Goal: Transaction & Acquisition: Purchase product/service

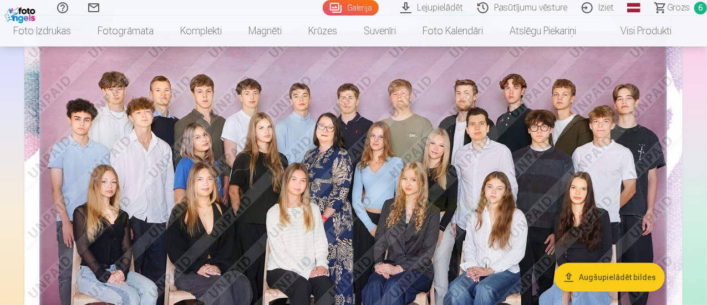
scroll to position [111, 0]
click at [488, 158] on img at bounding box center [353, 230] width 658 height 439
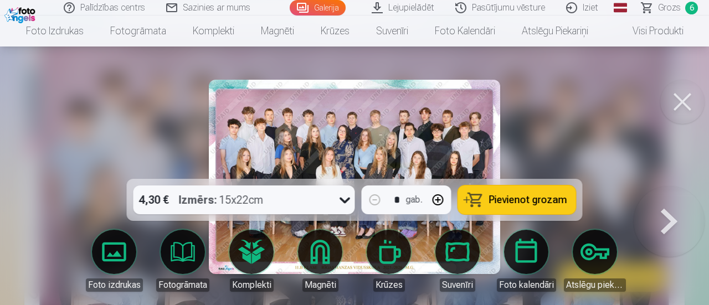
click at [553, 198] on span "Pievienot grozam" at bounding box center [528, 200] width 78 height 10
click at [671, 186] on button at bounding box center [669, 186] width 71 height 0
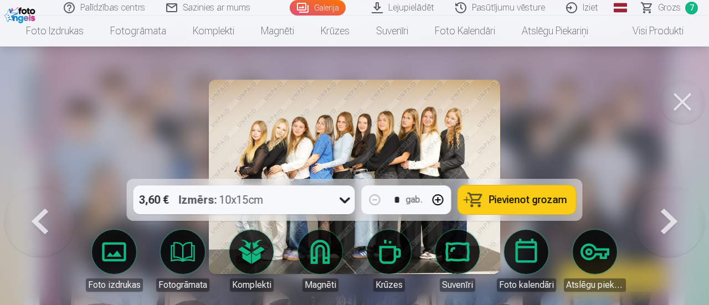
click at [666, 186] on button at bounding box center [669, 186] width 71 height 0
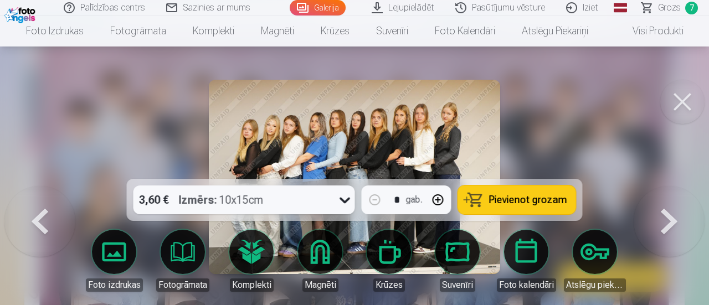
click at [40, 186] on button at bounding box center [39, 186] width 71 height 0
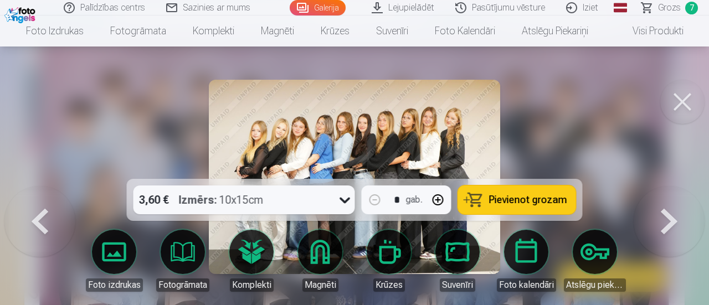
click at [663, 186] on button at bounding box center [669, 186] width 71 height 0
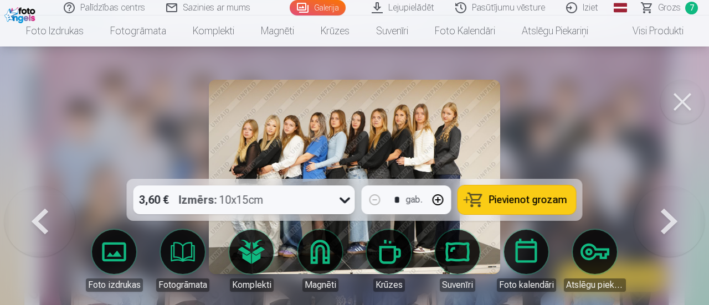
click at [663, 186] on button at bounding box center [669, 186] width 71 height 0
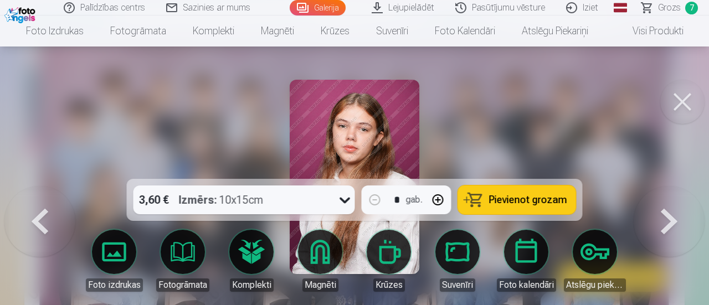
click at [669, 186] on button at bounding box center [669, 186] width 71 height 0
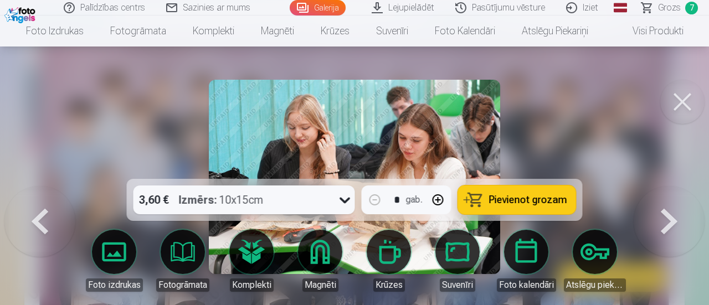
click at [672, 186] on button at bounding box center [669, 186] width 71 height 0
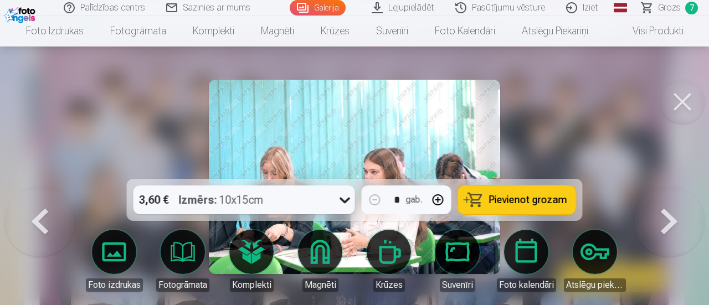
click at [672, 186] on button at bounding box center [669, 186] width 71 height 0
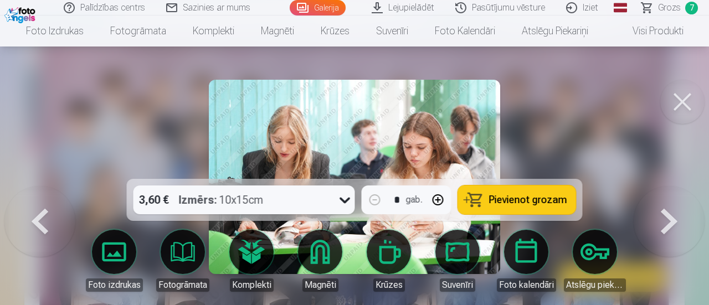
click at [672, 186] on button at bounding box center [669, 186] width 71 height 0
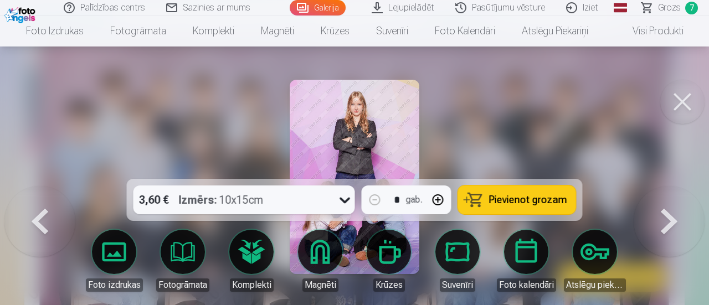
click at [676, 104] on button at bounding box center [683, 102] width 44 height 44
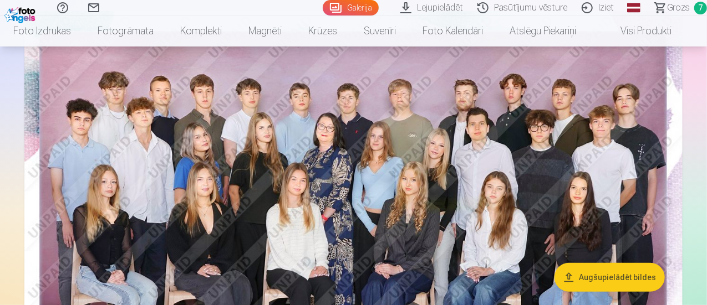
click at [641, 165] on img at bounding box center [353, 230] width 658 height 439
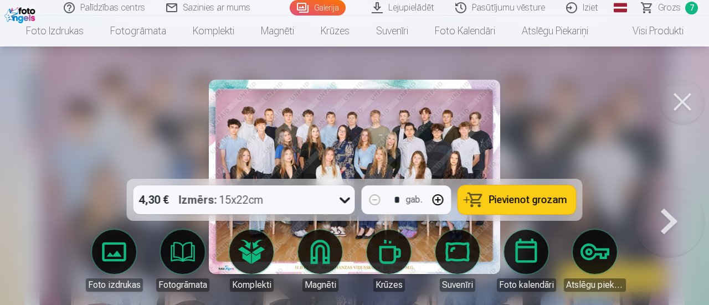
click at [673, 103] on button at bounding box center [683, 102] width 44 height 44
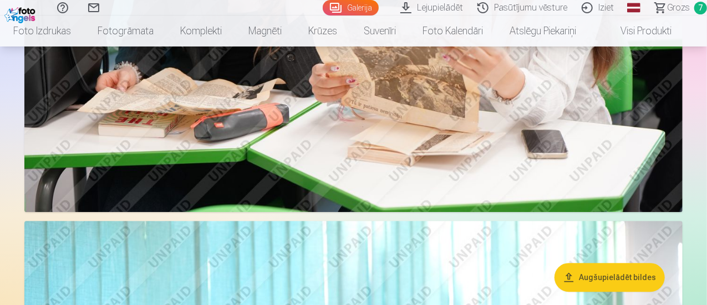
scroll to position [1607, 0]
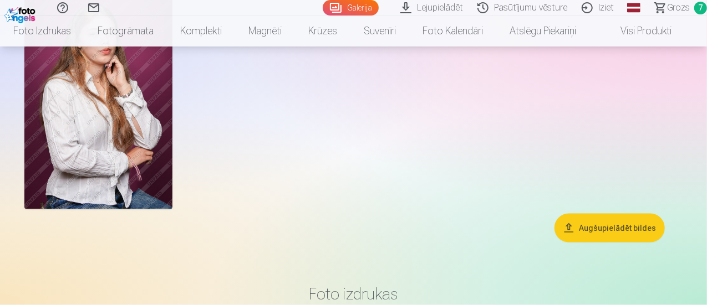
scroll to position [2881, 0]
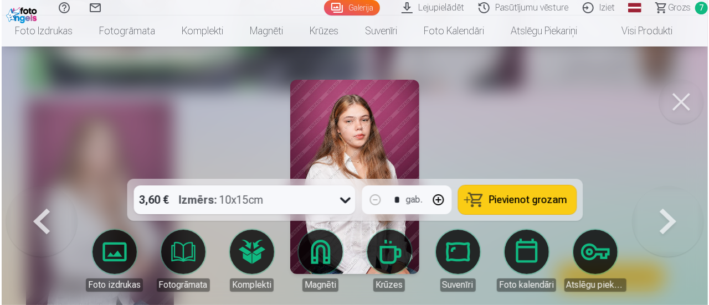
scroll to position [2835, 0]
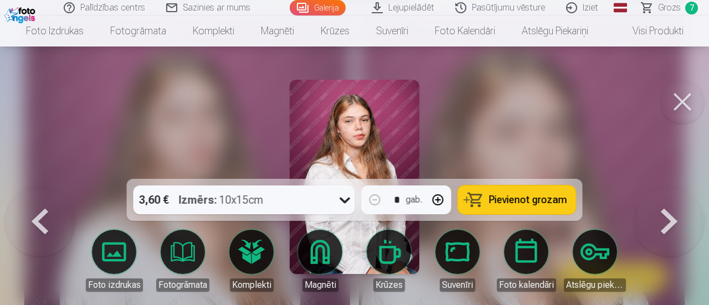
click at [556, 187] on button "Pievienot grozam" at bounding box center [517, 200] width 118 height 29
click at [681, 100] on button at bounding box center [683, 102] width 44 height 44
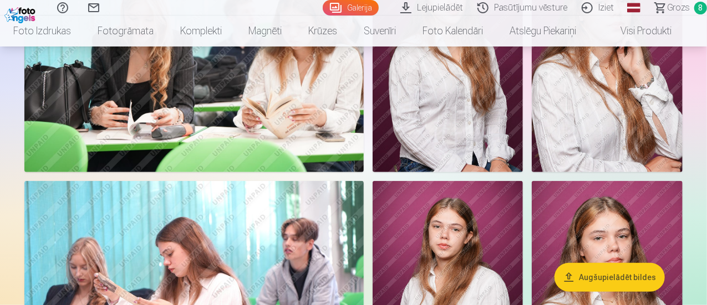
scroll to position [2493, 0]
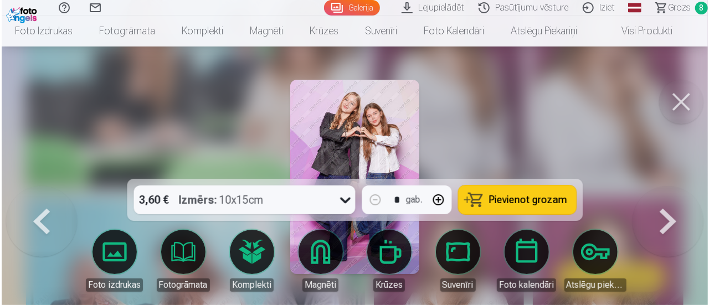
scroll to position [2502, 0]
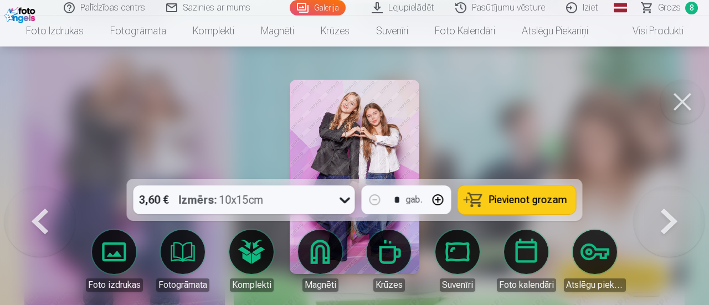
click at [692, 91] on button at bounding box center [683, 102] width 44 height 44
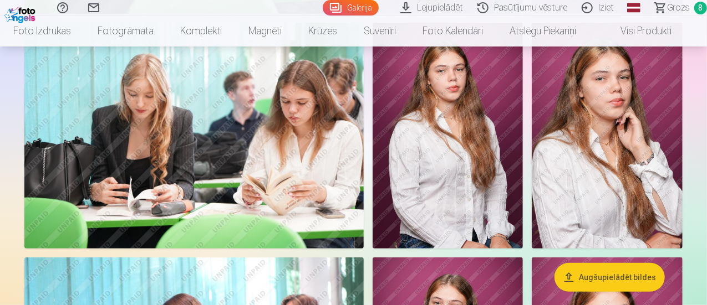
scroll to position [2383, 0]
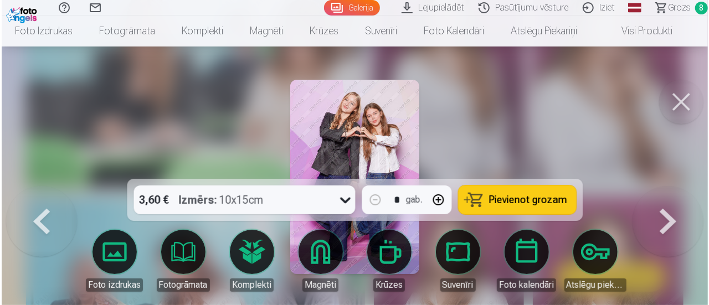
scroll to position [2502, 0]
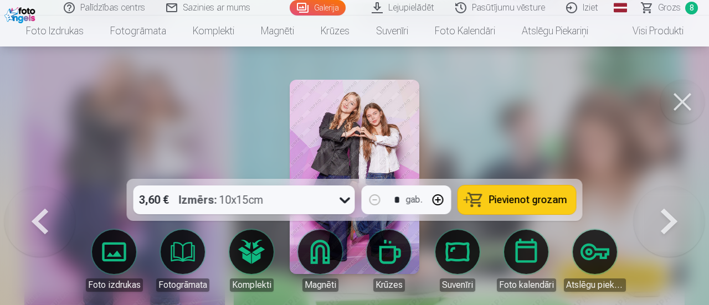
click at [526, 201] on span "Pievienot grozam" at bounding box center [528, 200] width 78 height 10
click at [667, 9] on span "Grozs" at bounding box center [669, 7] width 23 height 13
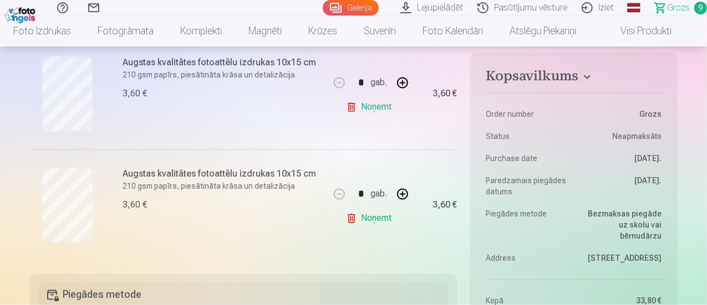
scroll to position [998, 0]
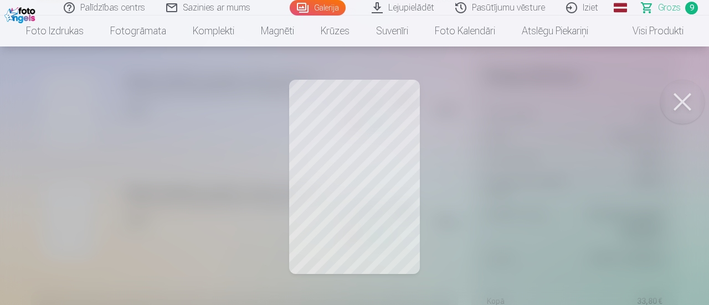
click at [688, 96] on button at bounding box center [683, 102] width 44 height 44
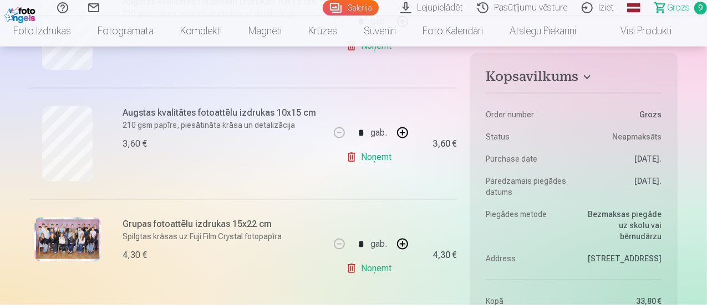
scroll to position [720, 0]
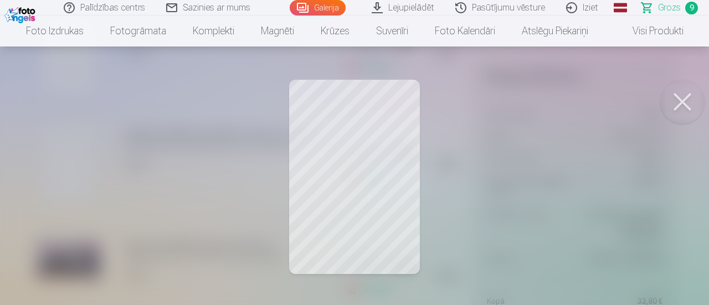
click at [695, 95] on button at bounding box center [683, 102] width 44 height 44
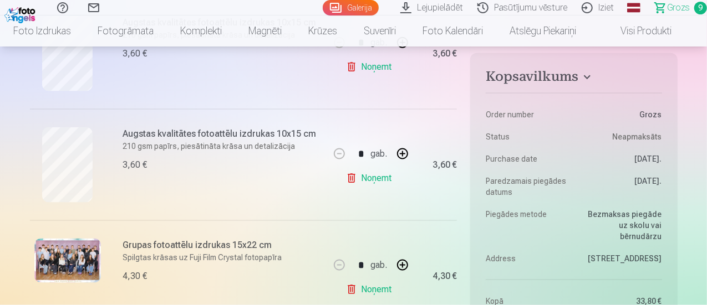
click at [368, 179] on link "Noņemt" at bounding box center [371, 178] width 50 height 22
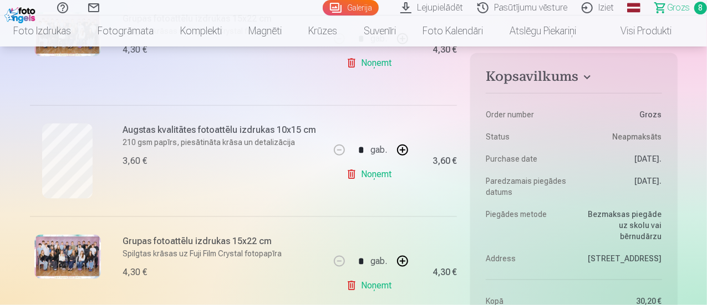
scroll to position [610, 0]
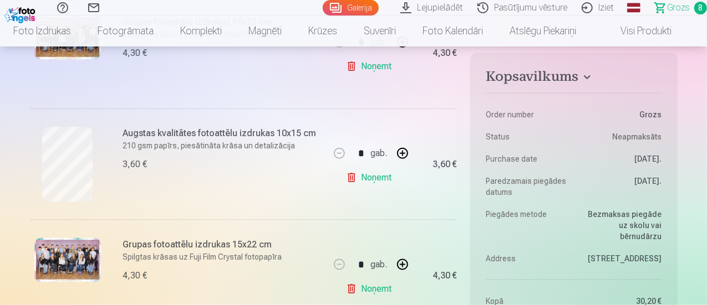
click at [382, 175] on link "Noņemt" at bounding box center [371, 178] width 50 height 22
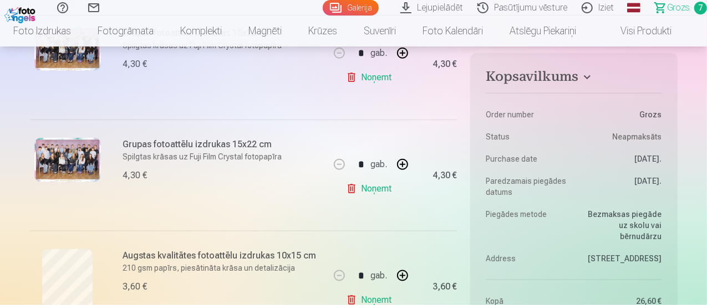
scroll to position [554, 0]
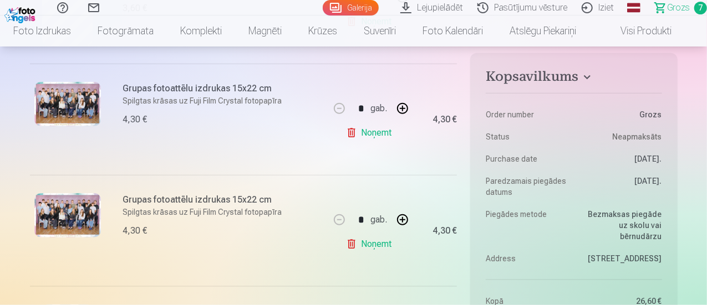
click at [388, 244] on link "Noņemt" at bounding box center [371, 244] width 50 height 22
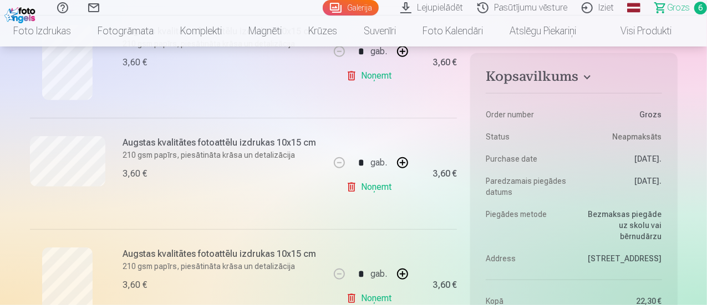
scroll to position [222, 0]
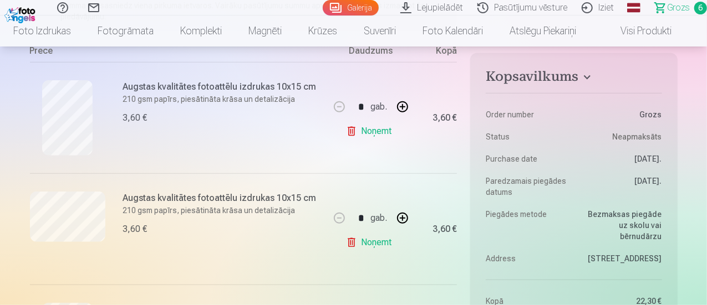
click at [378, 244] on link "Noņemt" at bounding box center [371, 243] width 50 height 22
click at [370, 131] on link "Noņemt" at bounding box center [371, 131] width 50 height 22
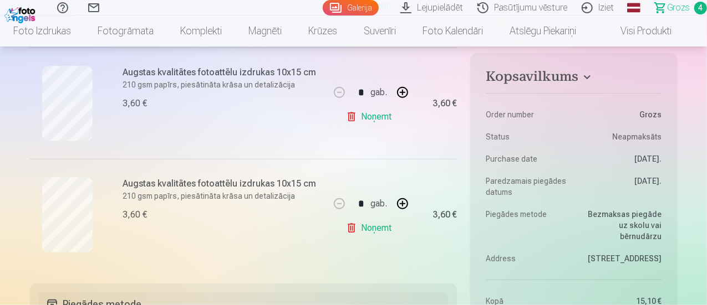
scroll to position [443, 0]
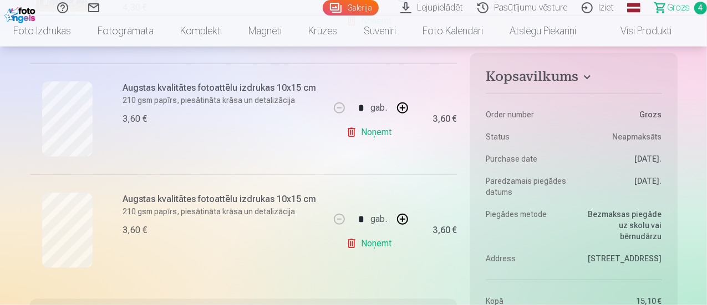
click at [370, 249] on link "Noņemt" at bounding box center [371, 244] width 50 height 22
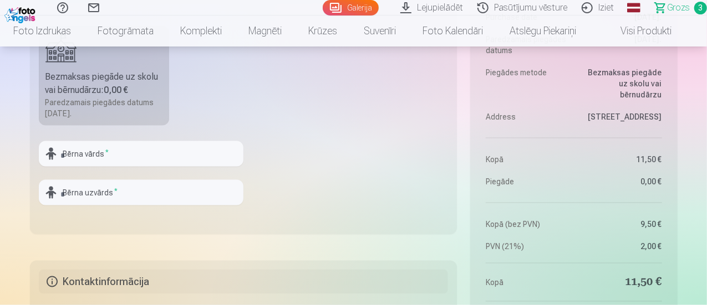
scroll to position [665, 0]
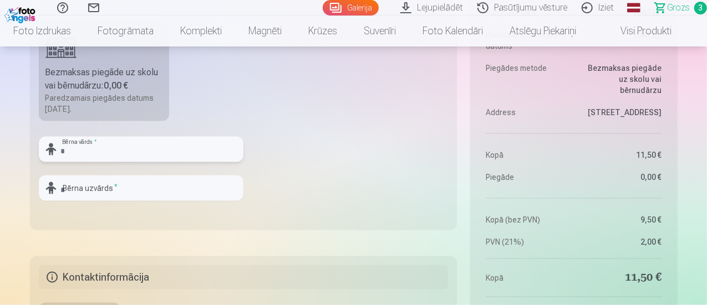
click at [121, 148] on input "text" at bounding box center [141, 149] width 205 height 25
type input "****"
click at [110, 192] on input "text" at bounding box center [141, 188] width 205 height 25
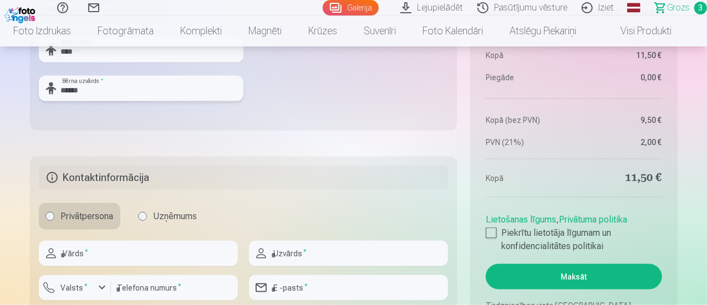
scroll to position [776, 0]
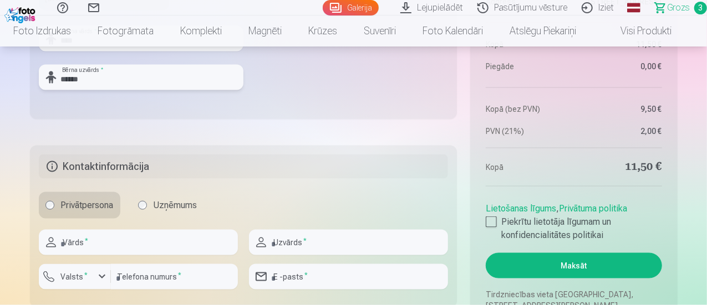
type input "******"
click at [141, 241] on input "text" at bounding box center [138, 242] width 199 height 25
type input "****"
type input "******"
type input "********"
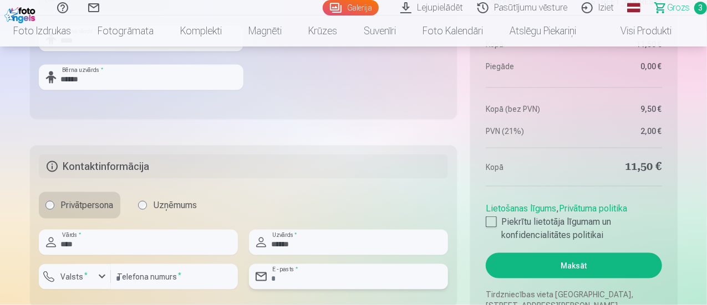
click at [299, 278] on input "email" at bounding box center [348, 276] width 199 height 25
type input "**********"
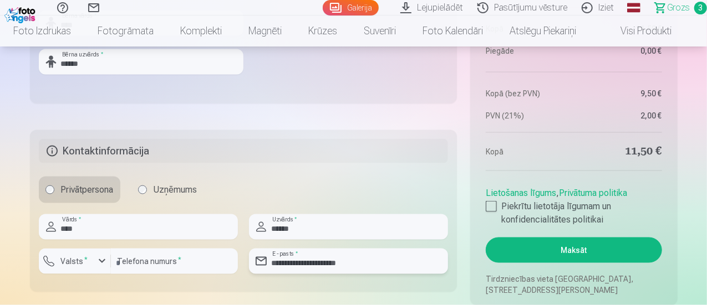
scroll to position [831, 0]
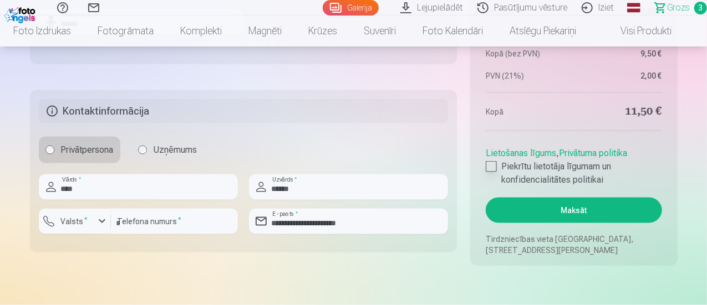
click at [492, 165] on div at bounding box center [490, 166] width 11 height 11
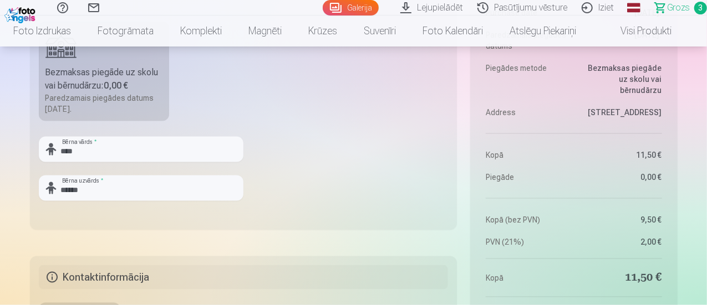
scroll to position [887, 0]
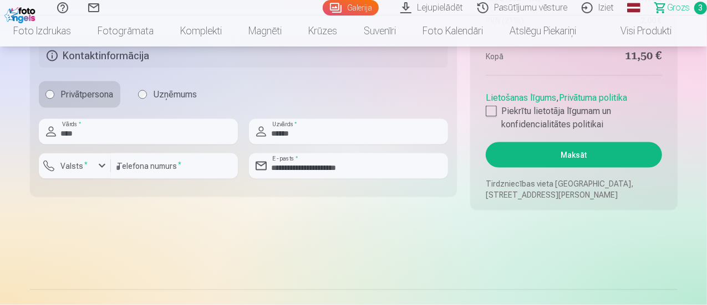
click at [559, 154] on button "Maksāt" at bounding box center [573, 154] width 176 height 25
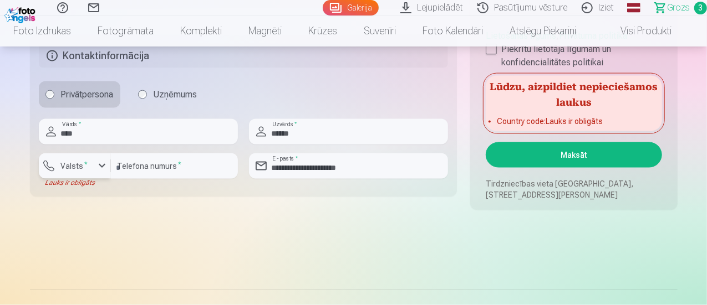
click at [108, 163] on div "button" at bounding box center [101, 166] width 13 height 13
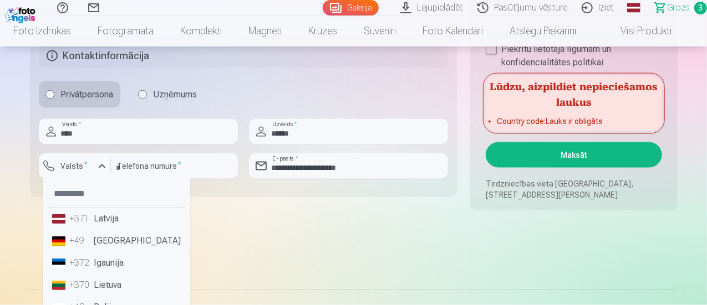
click at [106, 221] on li "+371 Latvija" at bounding box center [117, 219] width 138 height 22
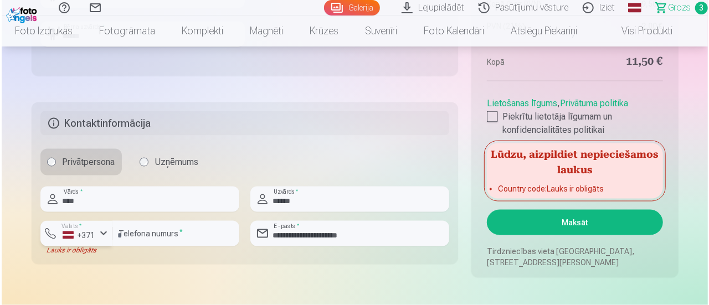
scroll to position [942, 0]
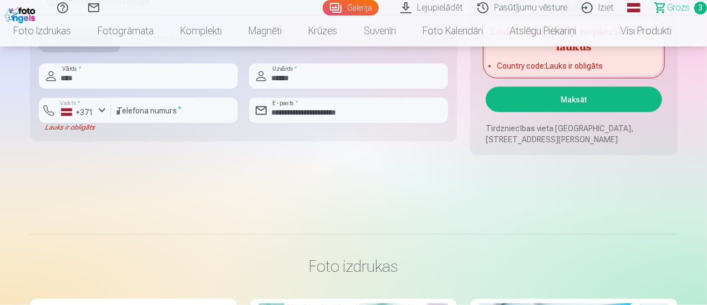
click at [573, 102] on button "Maksāt" at bounding box center [573, 99] width 176 height 25
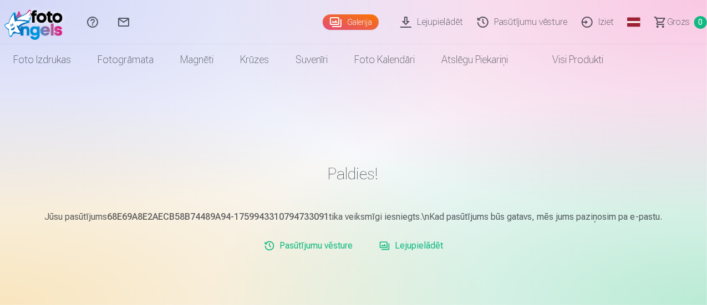
click at [323, 14] on link "Galerija" at bounding box center [351, 22] width 56 height 16
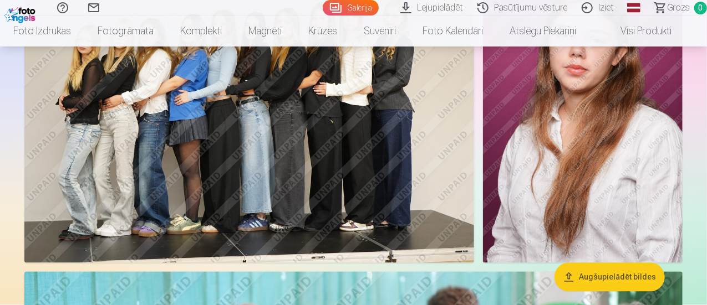
scroll to position [998, 0]
